Goal: Information Seeking & Learning: Learn about a topic

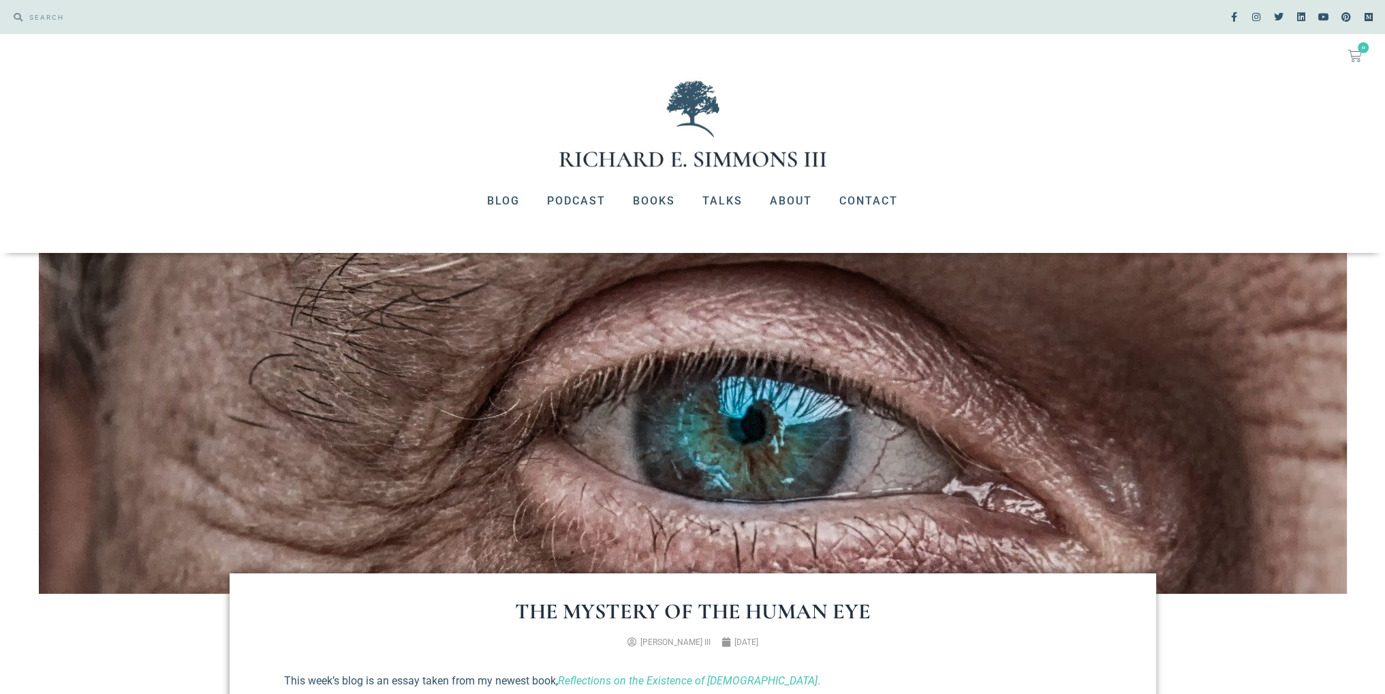
click at [646, 142] on img at bounding box center [693, 124] width 273 height 92
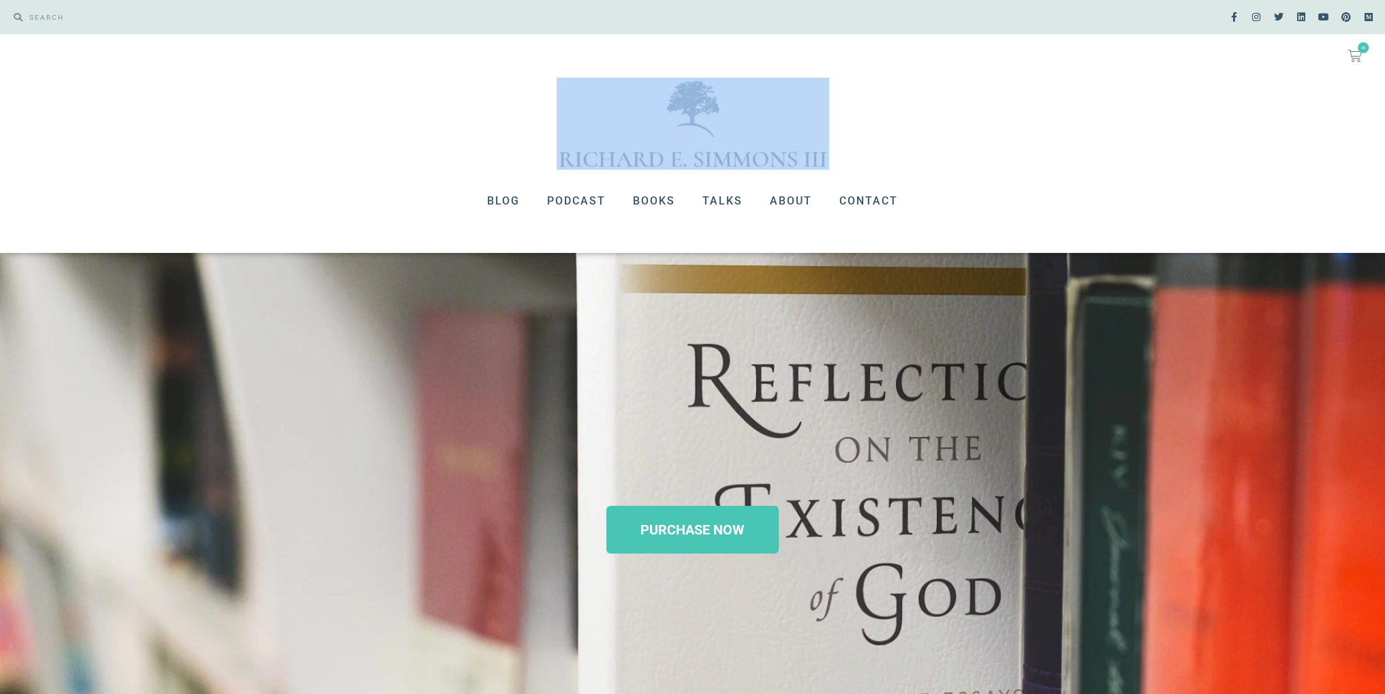
drag, startPoint x: 548, startPoint y: 157, endPoint x: 796, endPoint y: 164, distance: 248.1
click at [796, 164] on div at bounding box center [692, 124] width 1385 height 92
drag, startPoint x: 796, startPoint y: 164, endPoint x: 551, endPoint y: 196, distance: 247.4
click at [551, 196] on link "Podcast" at bounding box center [577, 200] width 86 height 35
click at [487, 189] on link "Blog" at bounding box center [504, 200] width 60 height 35
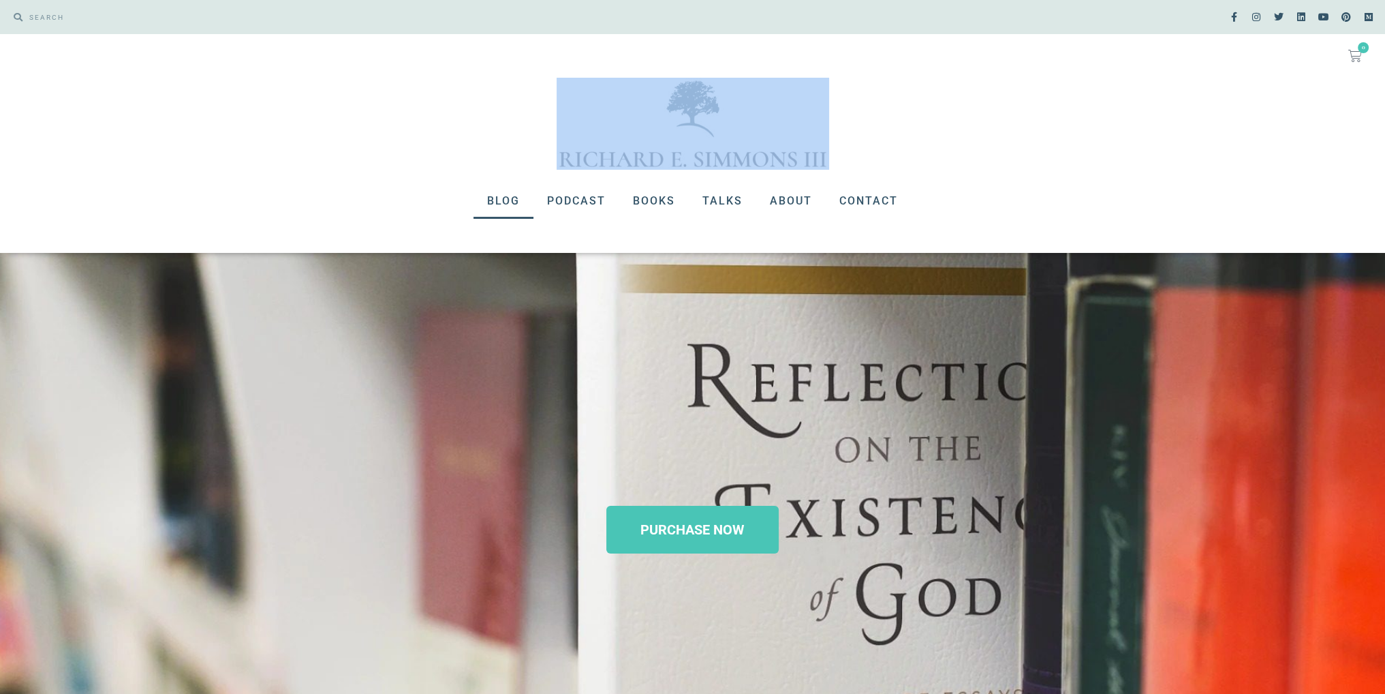
click at [488, 193] on link "Blog" at bounding box center [504, 200] width 60 height 35
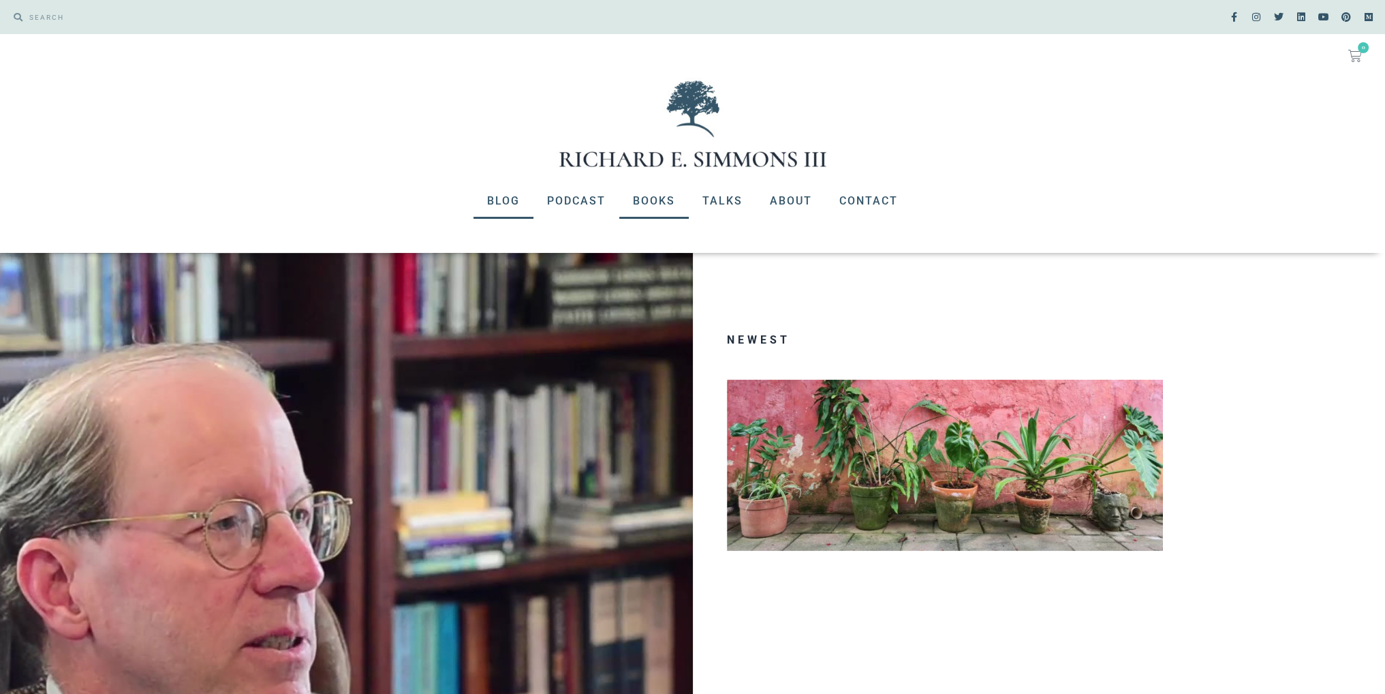
click at [658, 206] on link "Books" at bounding box center [654, 200] width 70 height 35
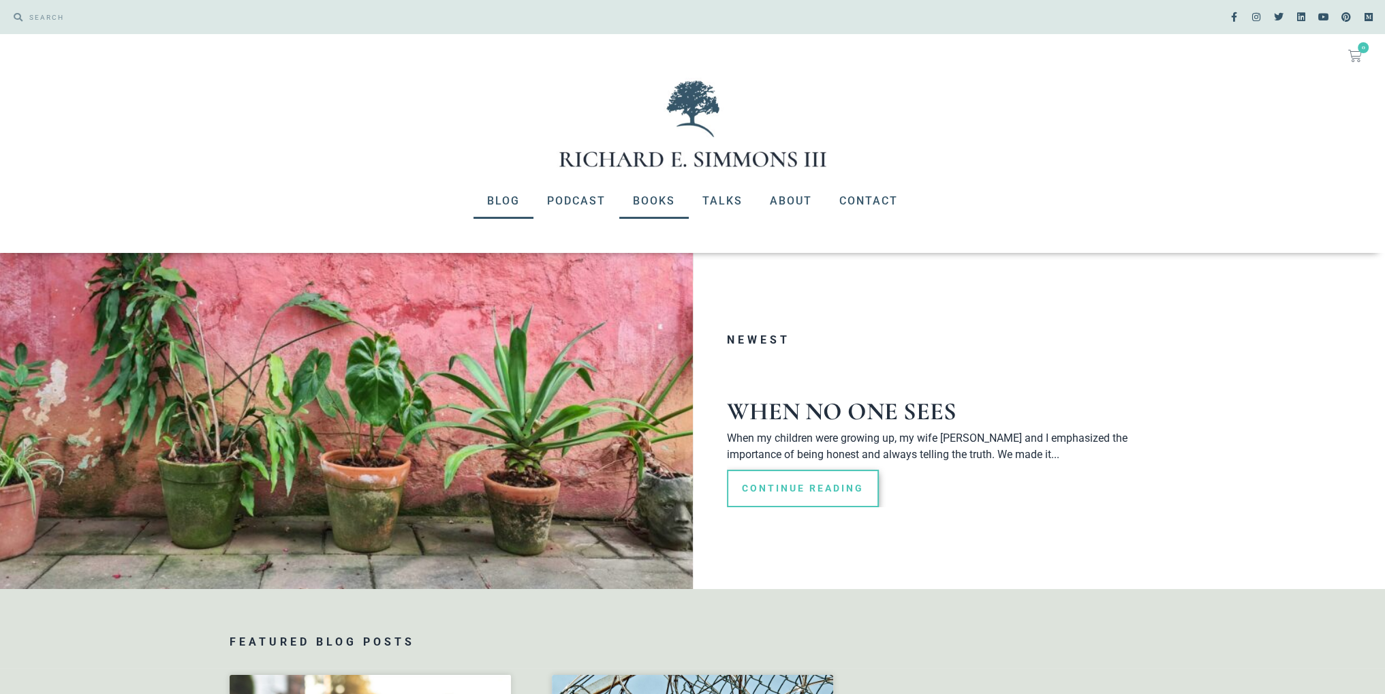
click at [654, 206] on link "Books" at bounding box center [654, 200] width 70 height 35
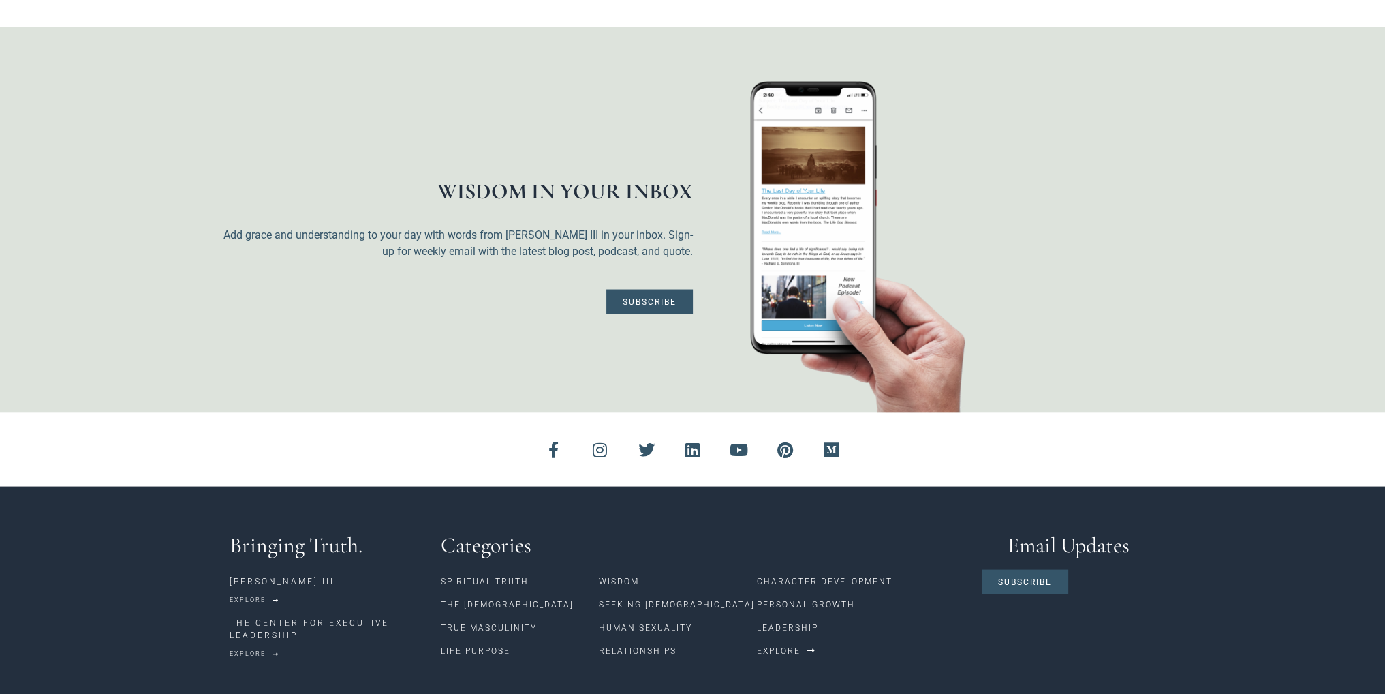
scroll to position [3577, 0]
